Goal: Find specific page/section

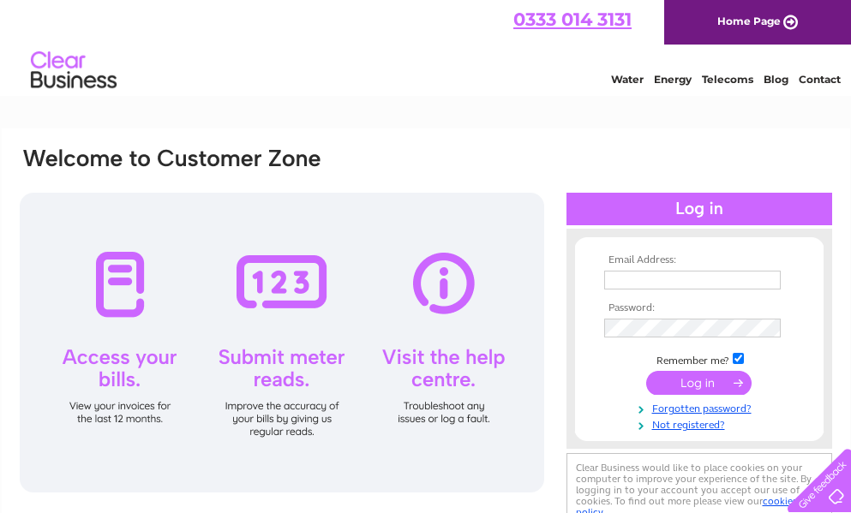
type input "cgordon@nightingalecare.co.uk"
click at [697, 384] on input "submit" at bounding box center [698, 383] width 105 height 24
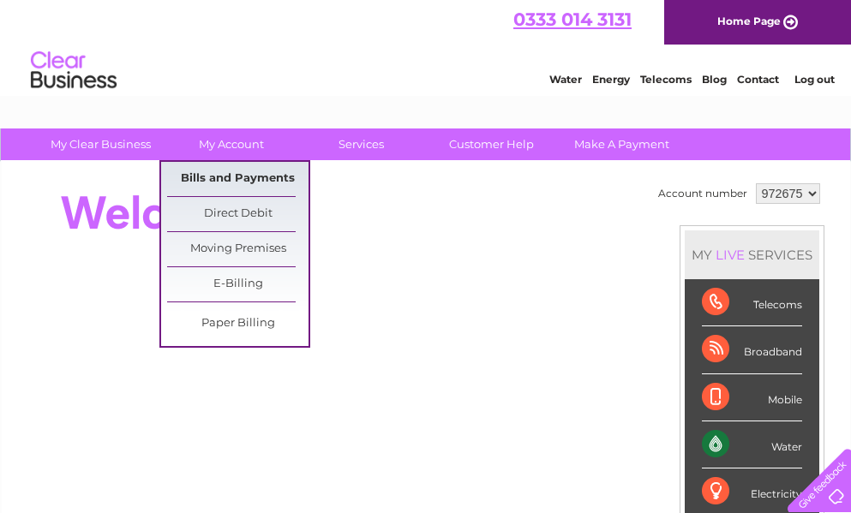
click at [230, 178] on link "Bills and Payments" at bounding box center [237, 179] width 141 height 34
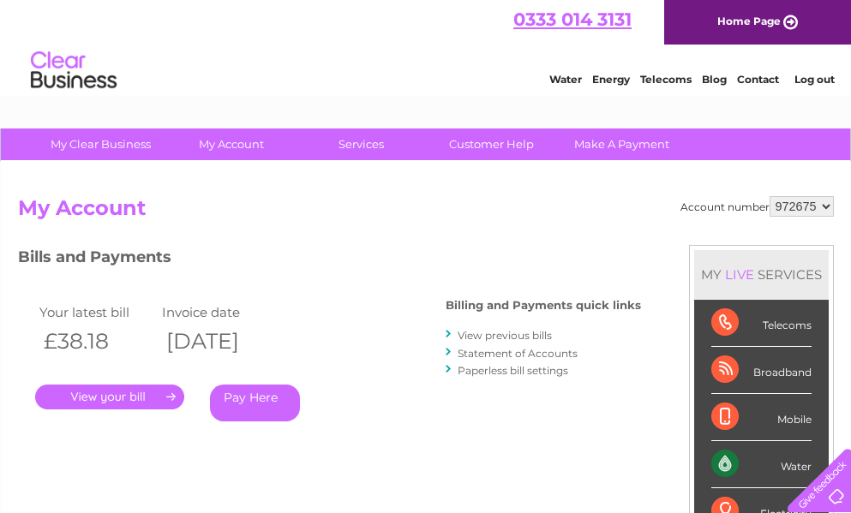
click at [105, 399] on link "." at bounding box center [109, 397] width 149 height 25
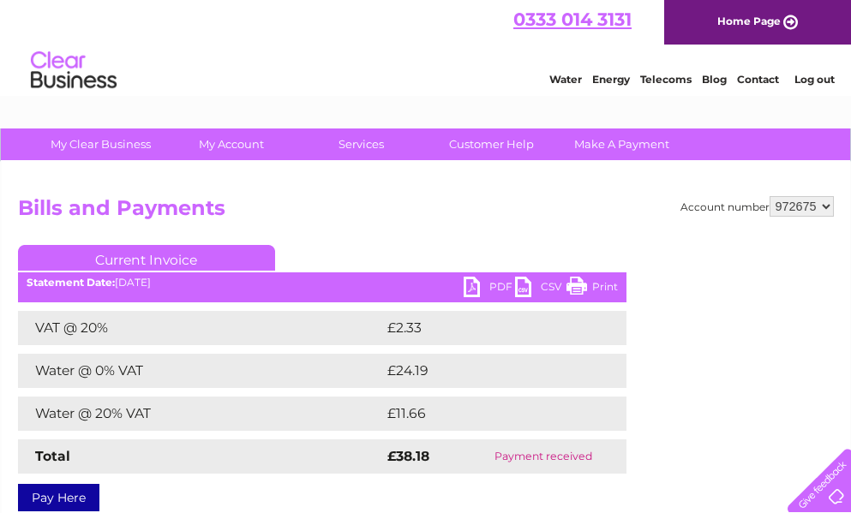
click at [499, 289] on link "PDF" at bounding box center [488, 289] width 51 height 25
